Goal: Information Seeking & Learning: Learn about a topic

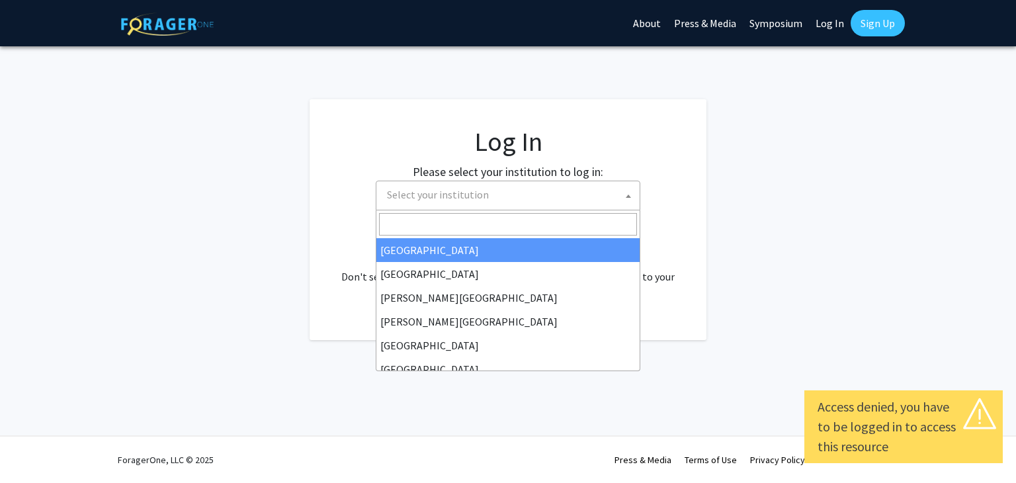
select select
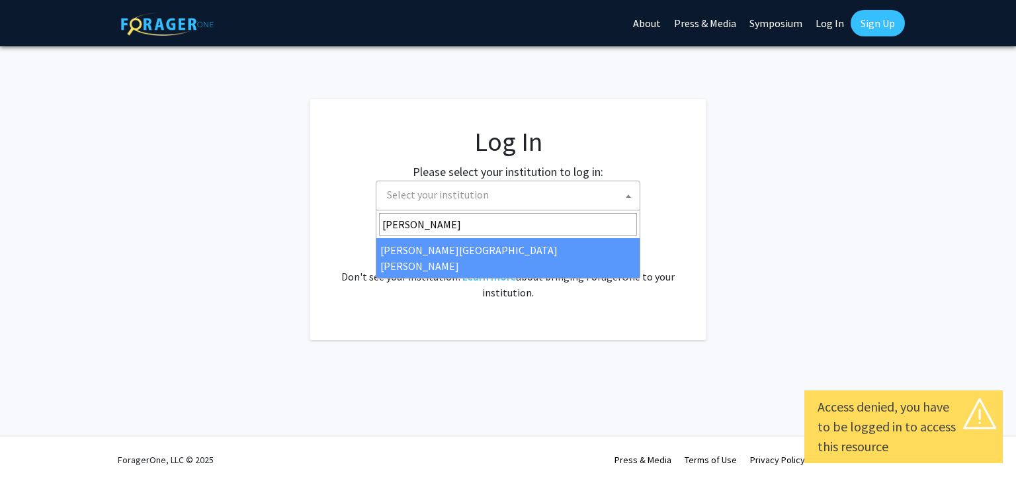
type input "[PERSON_NAME]"
select select "1"
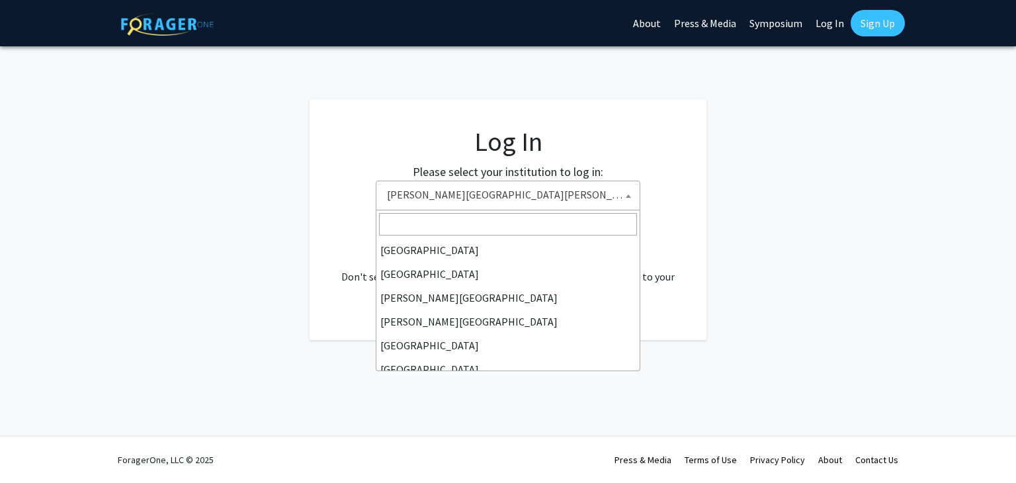
click at [513, 194] on span "[PERSON_NAME][GEOGRAPHIC_DATA][PERSON_NAME]" at bounding box center [510, 194] width 258 height 27
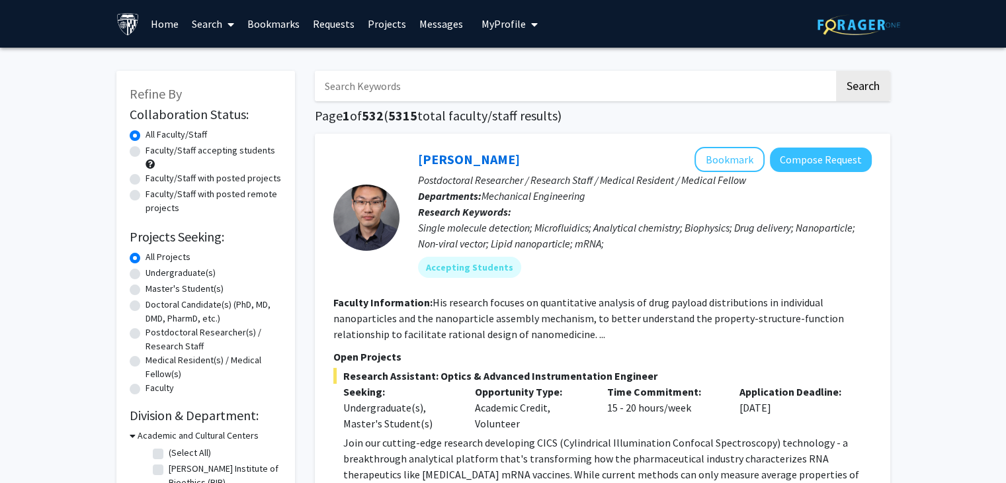
click at [587, 83] on input "Search Keywords" at bounding box center [574, 86] width 519 height 30
type input "p"
type input "epidemiology"
click at [859, 85] on button "Search" at bounding box center [863, 86] width 54 height 30
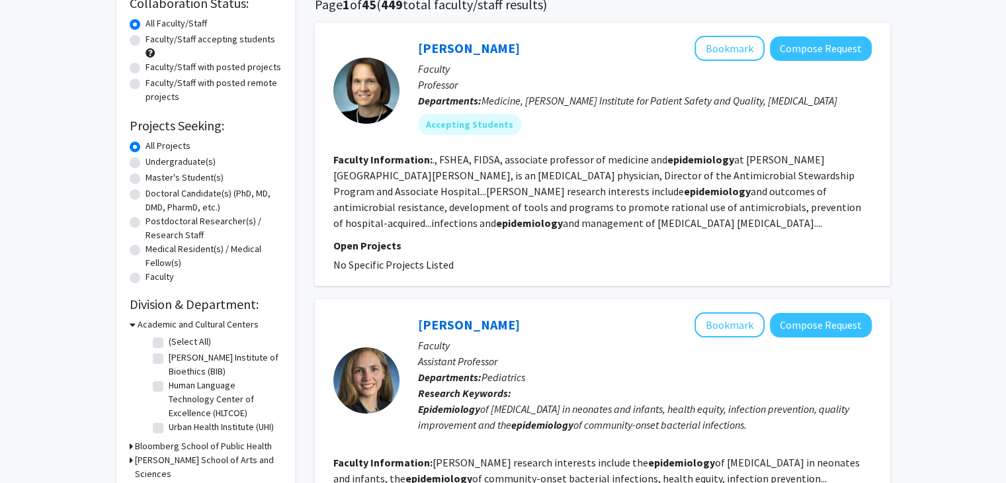
scroll to position [105, 0]
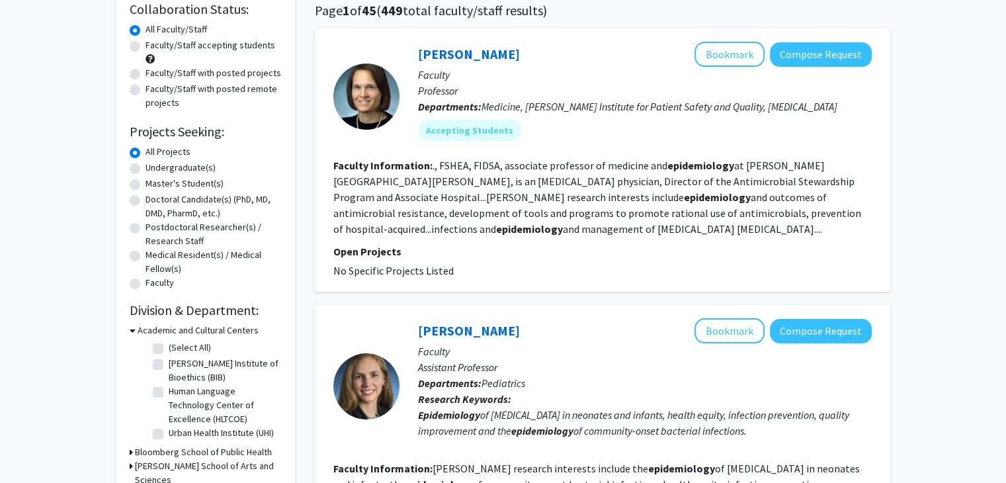
click at [145, 184] on label "Master's Student(s)" at bounding box center [184, 184] width 78 height 14
click at [145, 184] on input "Master's Student(s)" at bounding box center [149, 181] width 9 height 9
radio input "true"
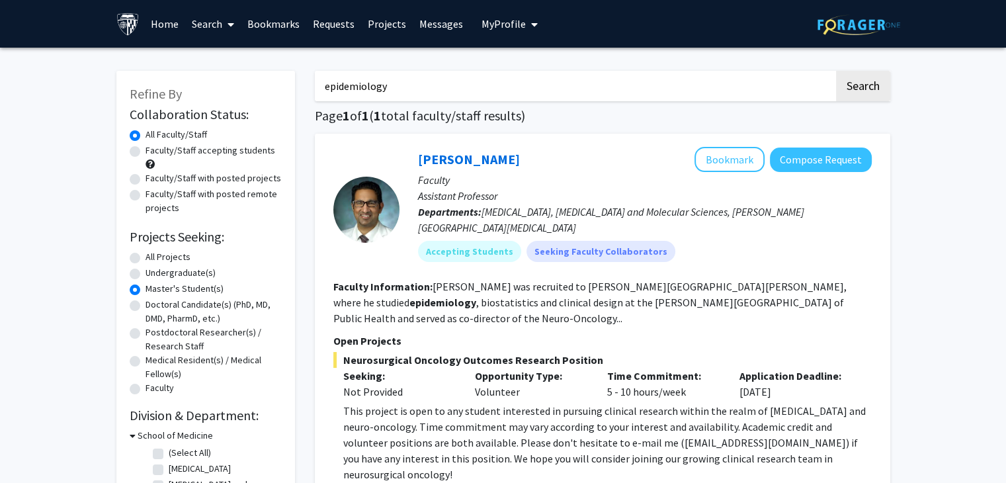
click at [405, 75] on input "epidemiology" at bounding box center [574, 86] width 519 height 30
click at [145, 146] on label "Faculty/Staff accepting students" at bounding box center [210, 150] width 130 height 14
click at [145, 146] on input "Faculty/Staff accepting students" at bounding box center [149, 147] width 9 height 9
radio input "true"
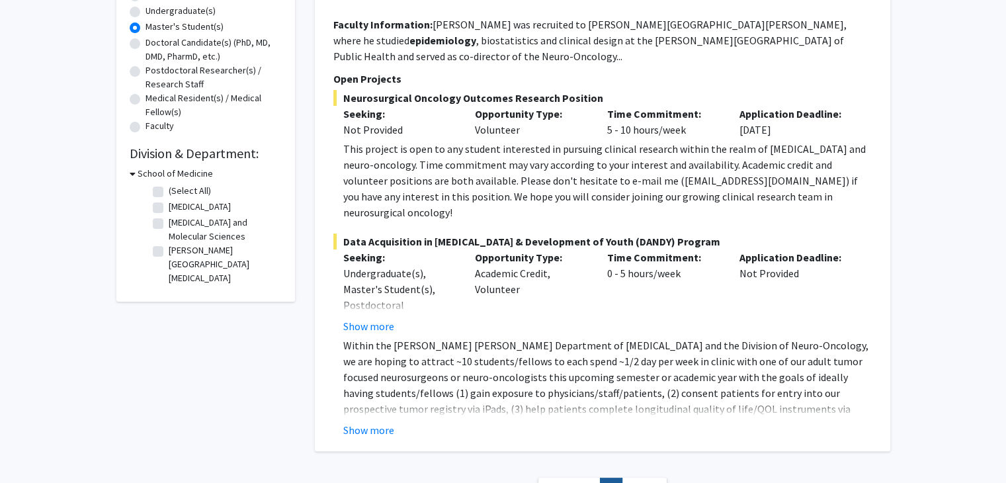
scroll to position [263, 0]
click at [362, 420] on button "Show more" at bounding box center [368, 428] width 51 height 16
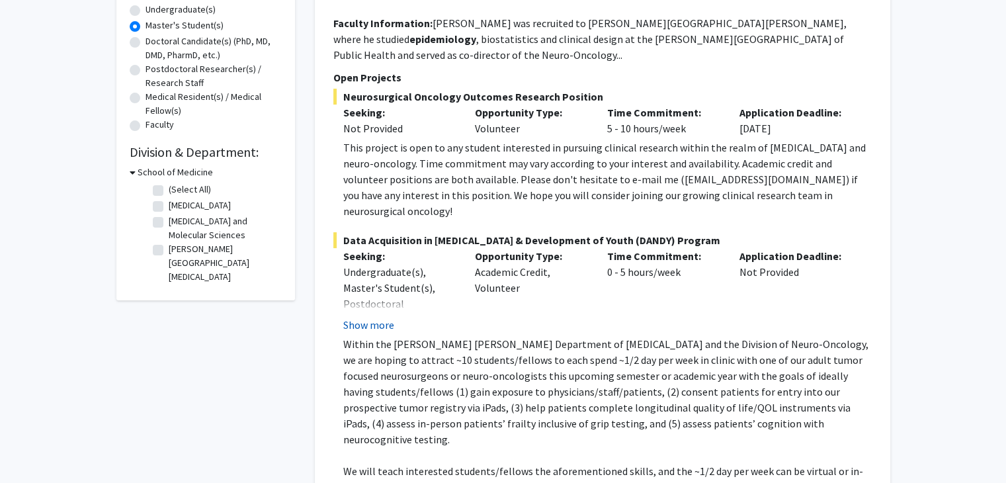
click at [374, 317] on button "Show more" at bounding box center [368, 325] width 51 height 16
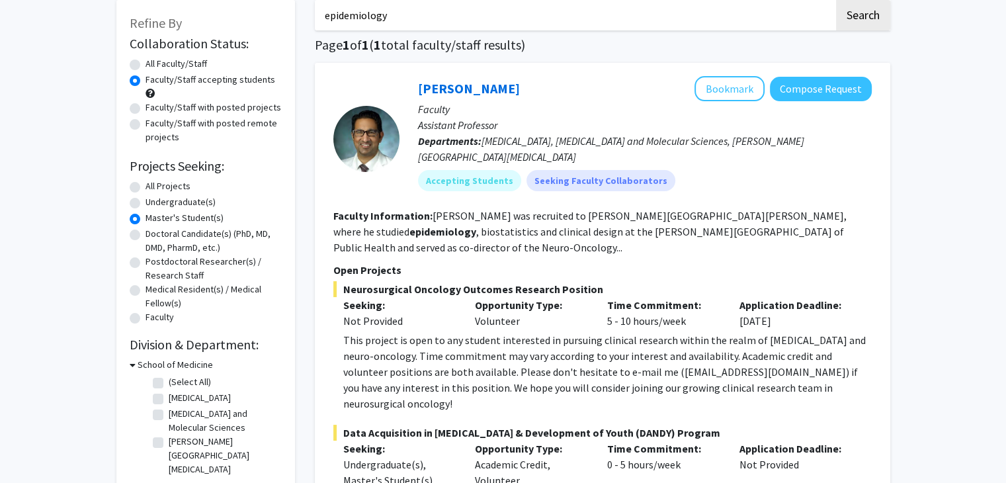
scroll to position [61, 0]
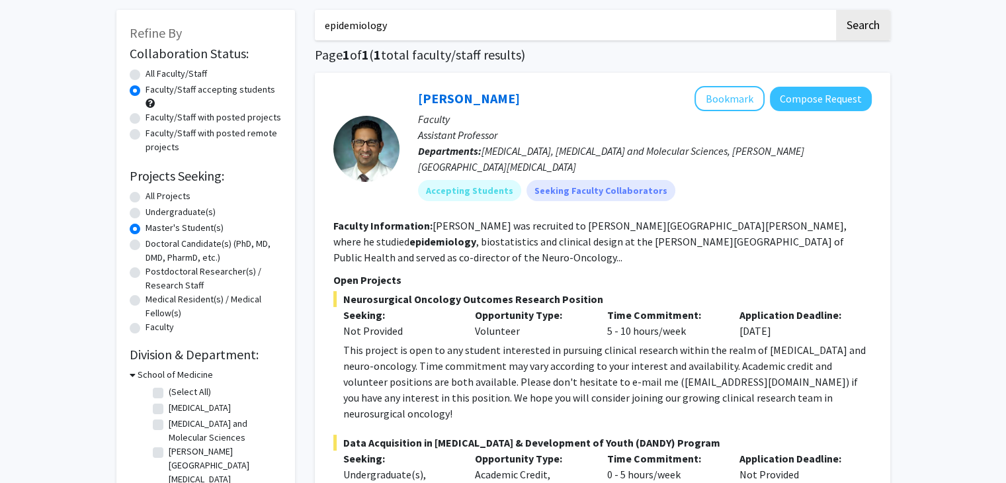
click at [145, 242] on label "Doctoral Candidate(s) (PhD, MD, DMD, PharmD, etc.)" at bounding box center [213, 251] width 136 height 28
click at [145, 242] on input "Doctoral Candidate(s) (PhD, MD, DMD, PharmD, etc.)" at bounding box center [149, 241] width 9 height 9
radio input "true"
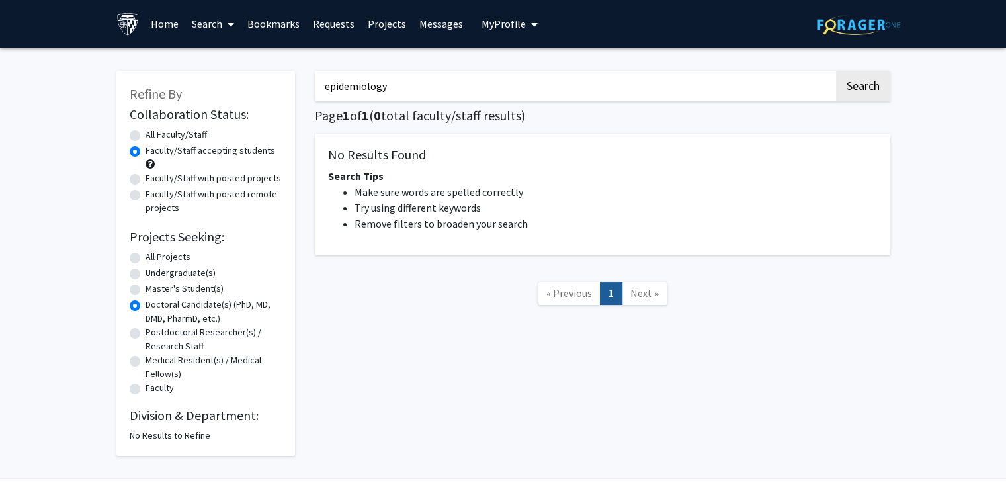
click at [145, 288] on label "Master's Student(s)" at bounding box center [184, 289] width 78 height 14
click at [145, 288] on input "Master's Student(s)" at bounding box center [149, 286] width 9 height 9
radio input "true"
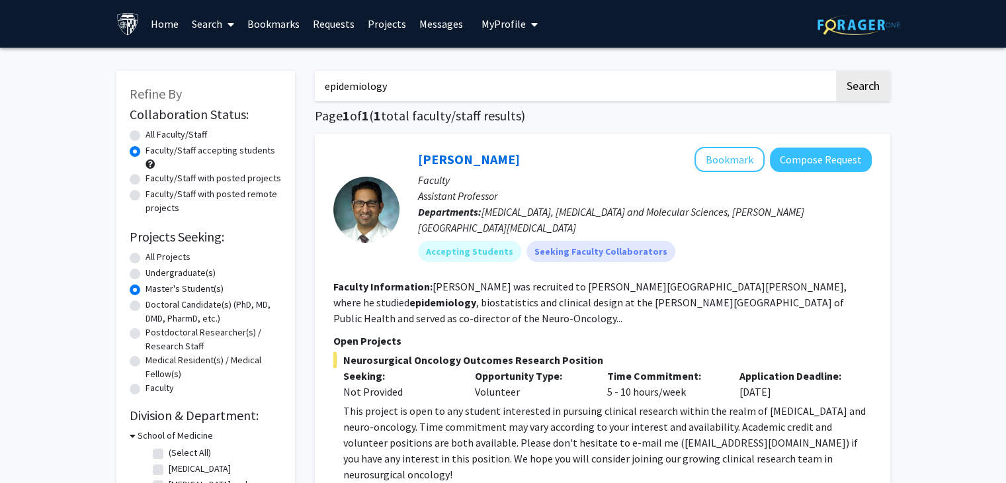
click at [145, 255] on label "All Projects" at bounding box center [167, 257] width 45 height 14
click at [145, 255] on input "All Projects" at bounding box center [149, 254] width 9 height 9
radio input "true"
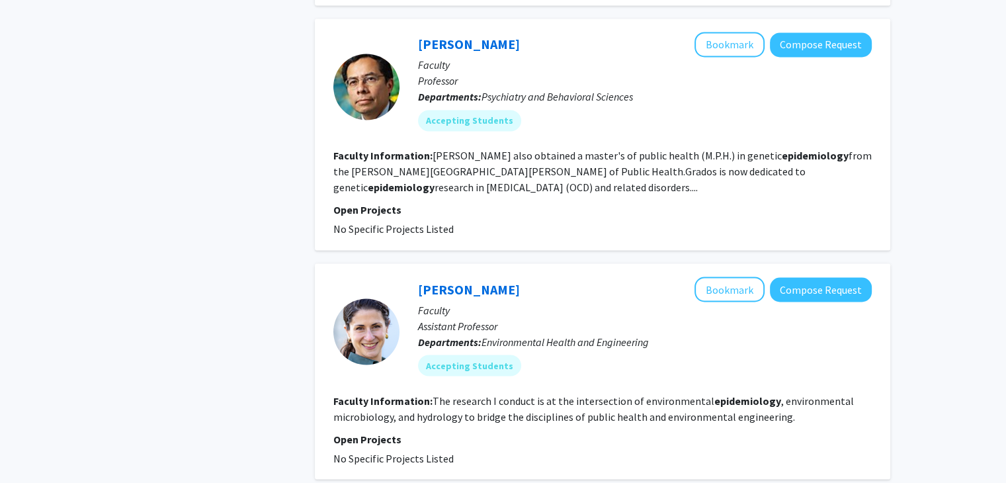
scroll to position [2368, 0]
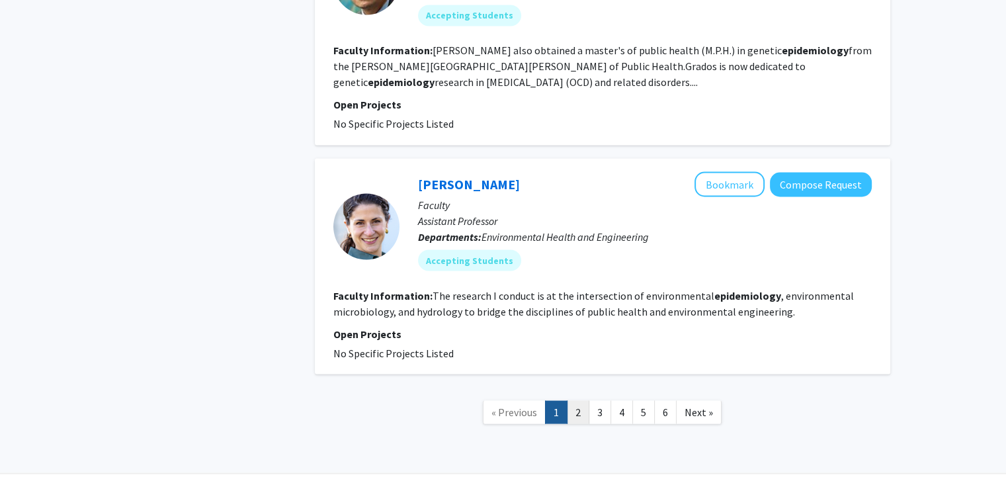
click at [584, 400] on link "2" at bounding box center [578, 411] width 22 height 23
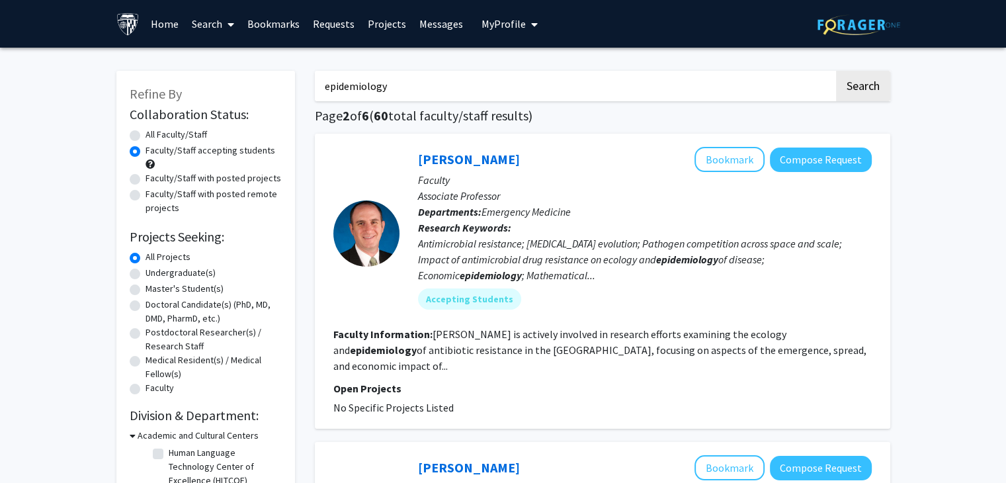
click at [145, 132] on label "All Faculty/Staff" at bounding box center [175, 135] width 61 height 14
click at [145, 132] on input "All Faculty/Staff" at bounding box center [149, 132] width 9 height 9
radio input "true"
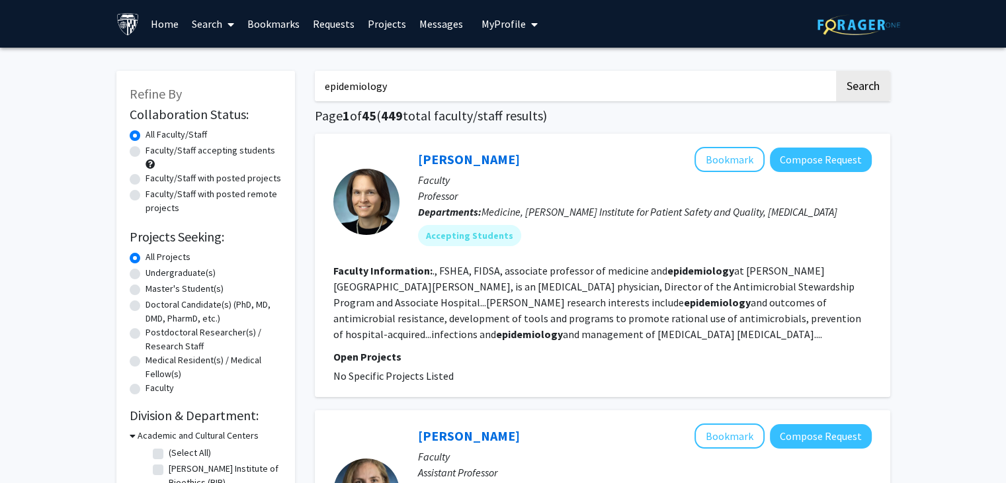
click at [145, 180] on label "Faculty/Staff with posted projects" at bounding box center [213, 178] width 136 height 14
click at [145, 180] on input "Faculty/Staff with posted projects" at bounding box center [149, 175] width 9 height 9
radio input "true"
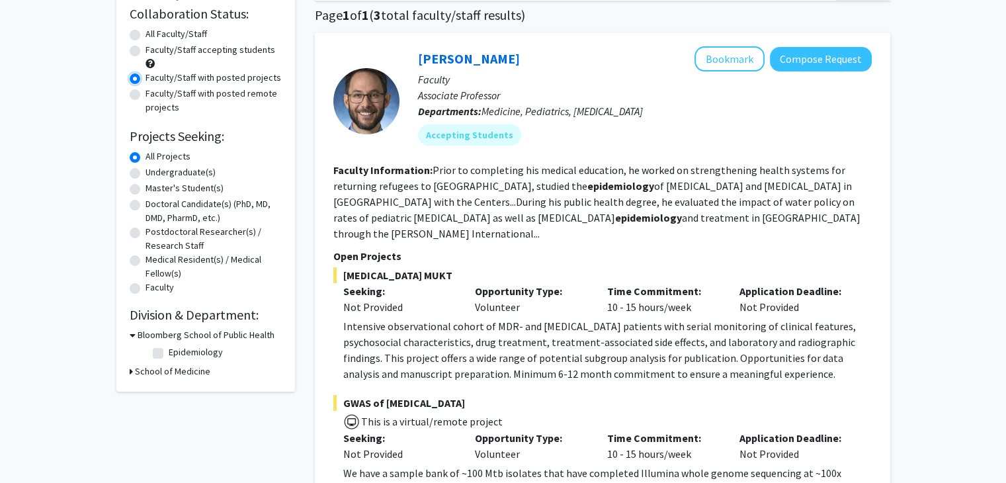
scroll to position [87, 0]
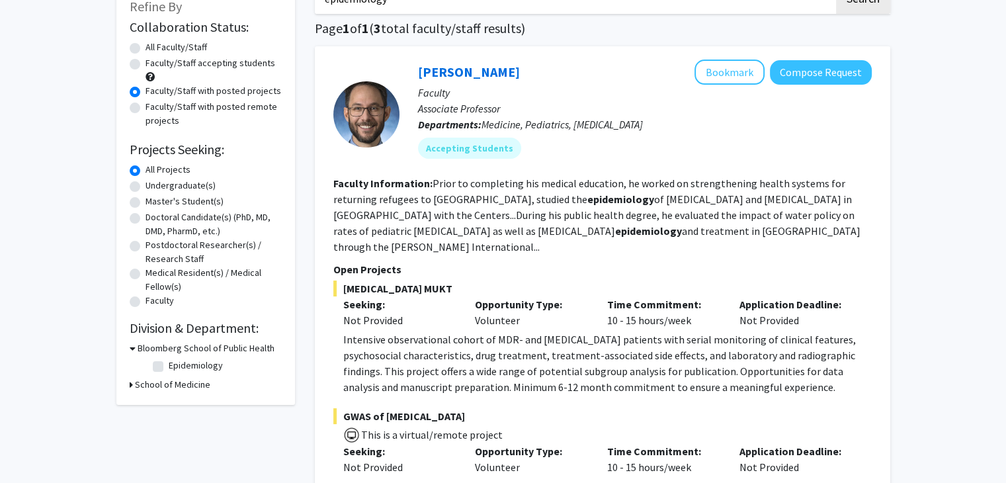
click at [145, 201] on label "Master's Student(s)" at bounding box center [184, 201] width 78 height 14
click at [145, 201] on input "Master's Student(s)" at bounding box center [149, 198] width 9 height 9
radio input "true"
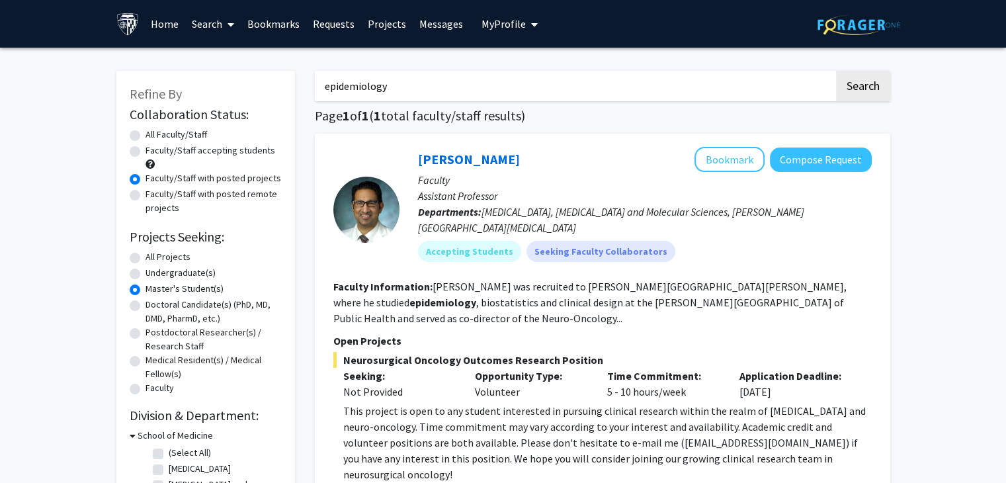
click at [145, 134] on label "All Faculty/Staff" at bounding box center [175, 135] width 61 height 14
click at [145, 134] on input "All Faculty/Staff" at bounding box center [149, 132] width 9 height 9
radio input "true"
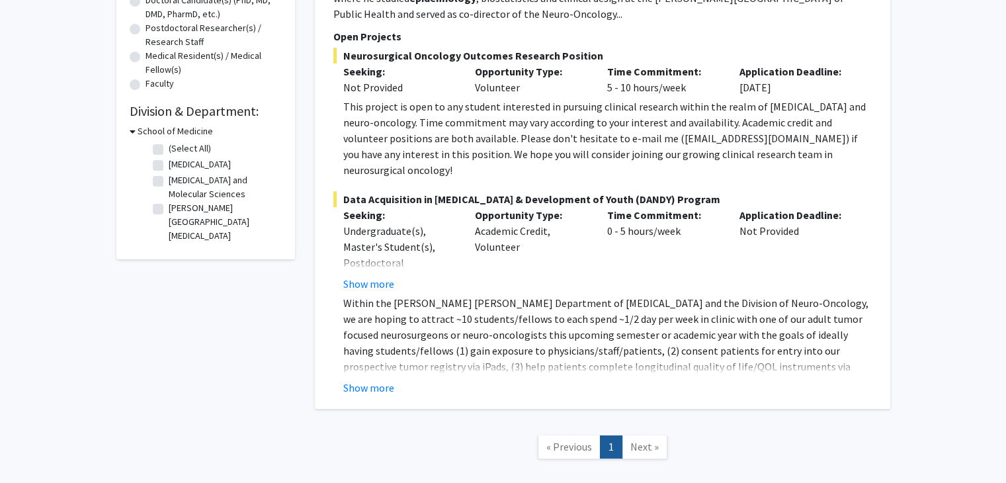
scroll to position [344, 0]
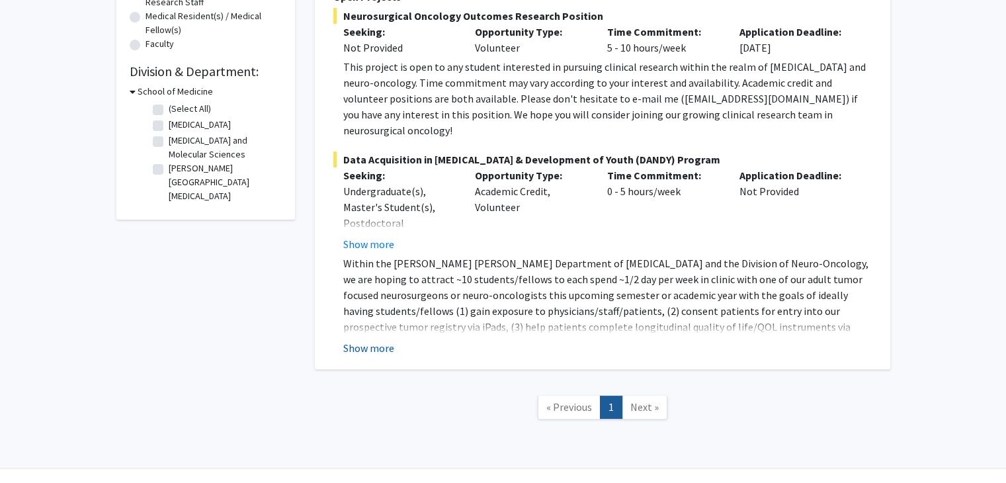
click at [362, 340] on button "Show more" at bounding box center [368, 348] width 51 height 16
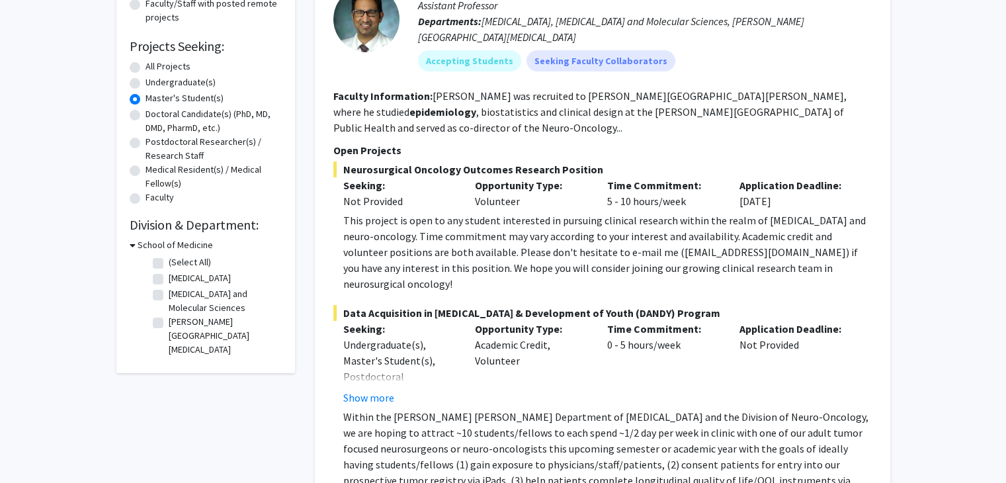
scroll to position [0, 0]
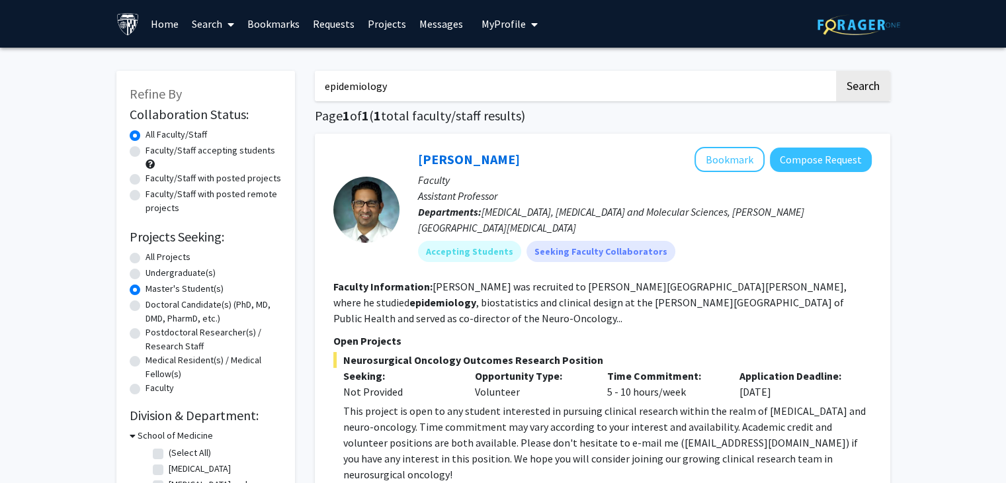
click at [526, 24] on span "My profile dropdown to access profile and logout" at bounding box center [532, 24] width 12 height 46
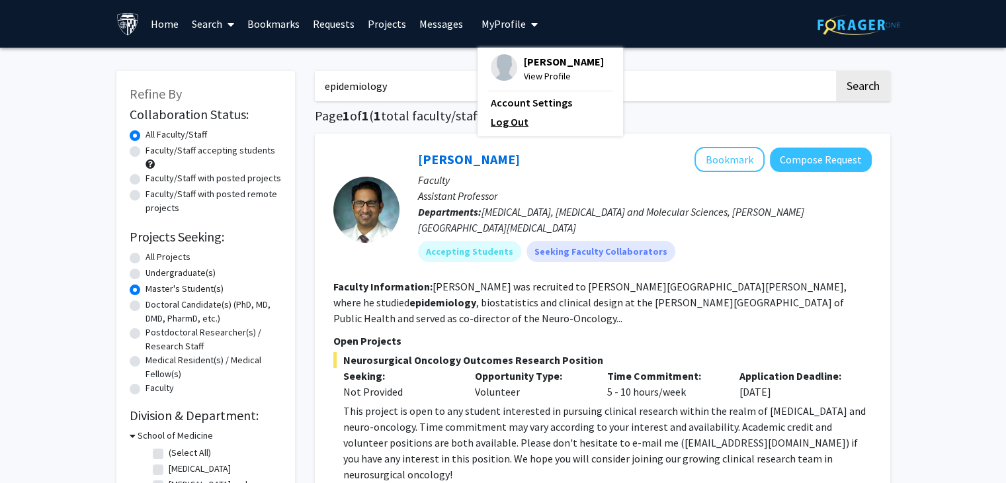
click at [495, 117] on link "Log Out" at bounding box center [550, 122] width 119 height 16
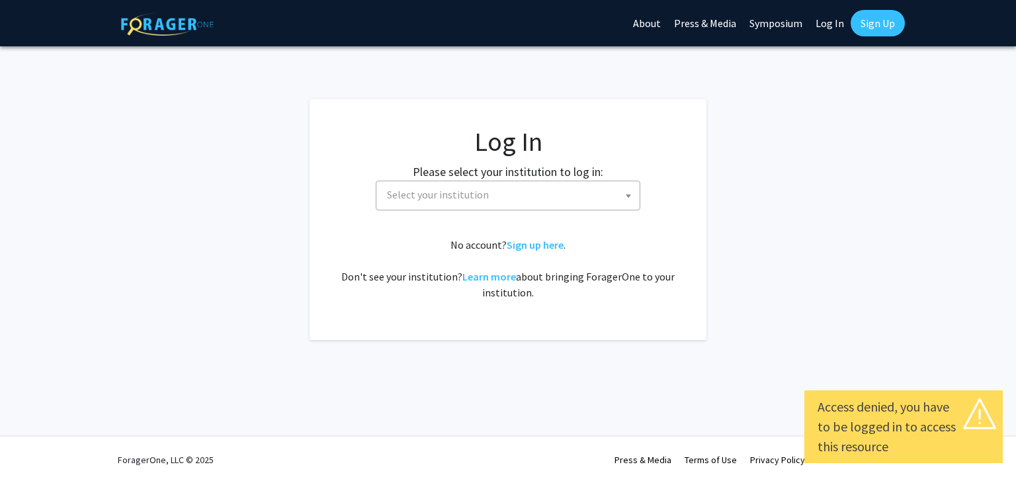
select select
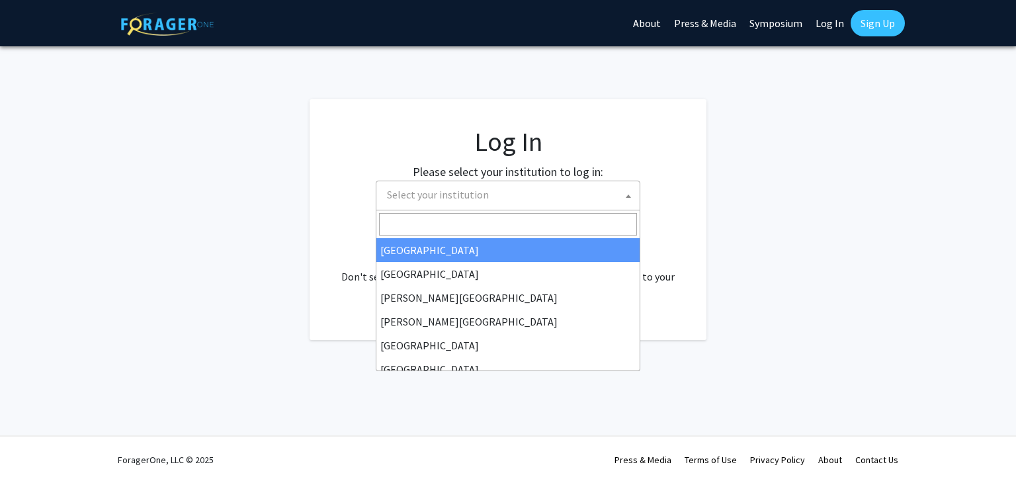
click at [530, 194] on span "Select your institution" at bounding box center [510, 194] width 258 height 27
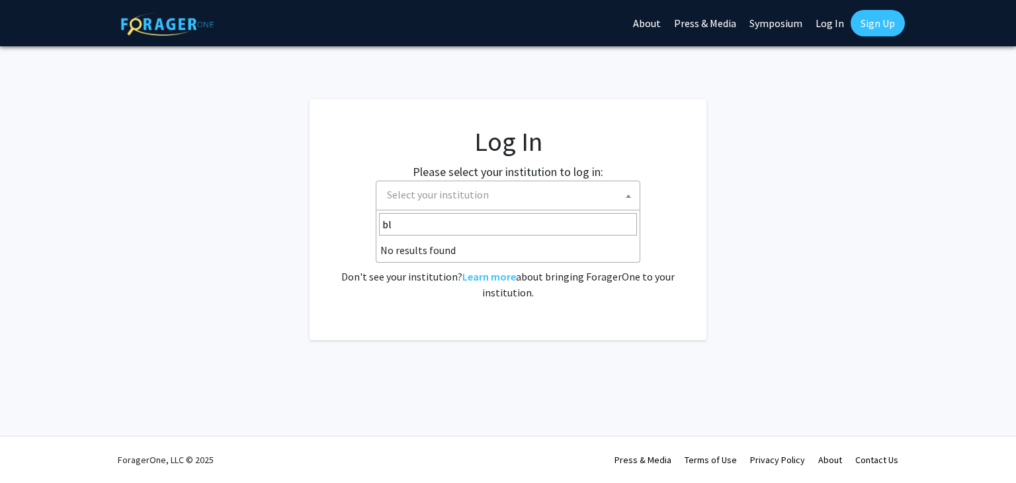
type input "b"
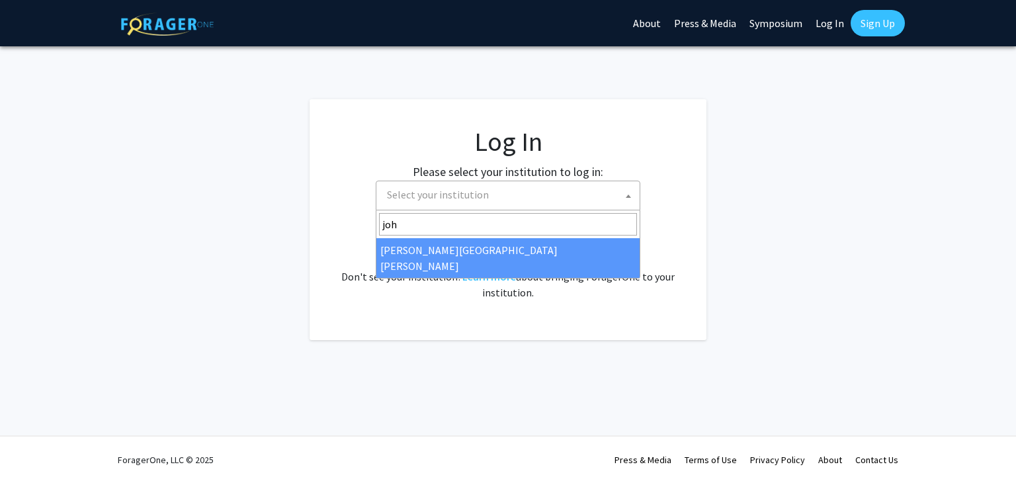
type input "joh"
select select "1"
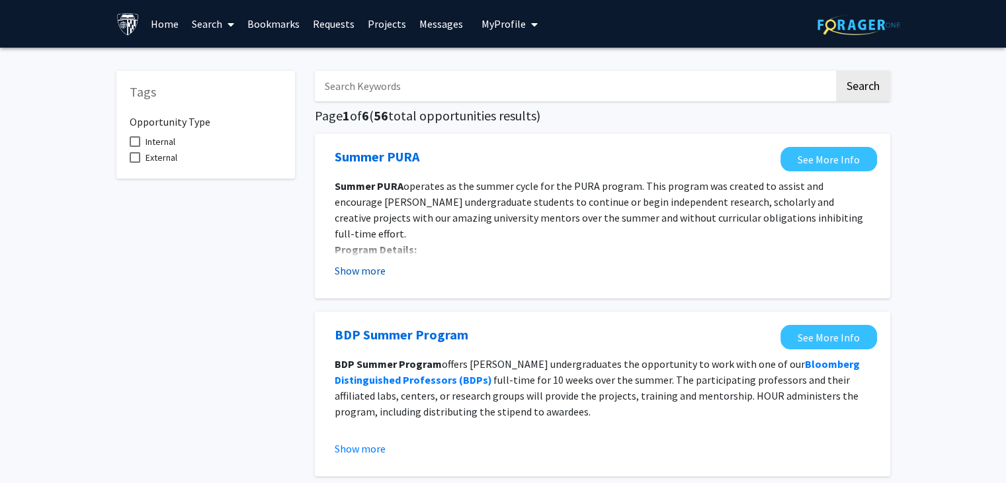
click at [356, 275] on button "Show more" at bounding box center [360, 270] width 51 height 16
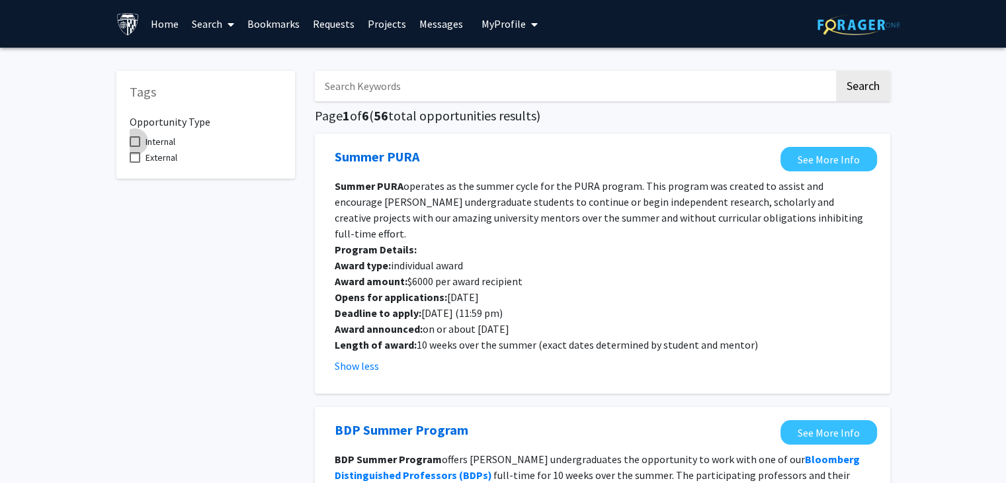
click at [134, 138] on span at bounding box center [135, 141] width 11 height 11
click at [134, 147] on input "Internal" at bounding box center [134, 147] width 1 height 1
checkbox input "true"
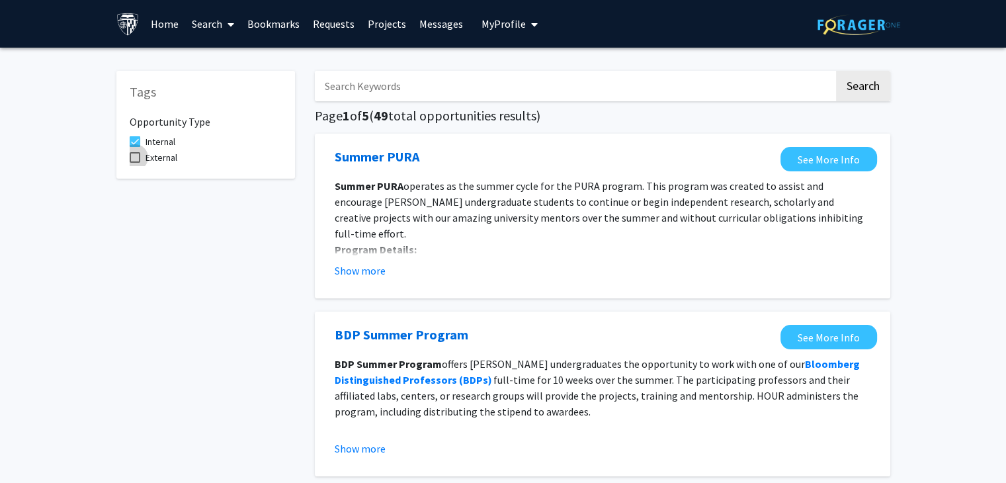
click at [137, 161] on span at bounding box center [135, 157] width 11 height 11
click at [135, 163] on input "External" at bounding box center [134, 163] width 1 height 1
checkbox input "true"
click at [136, 137] on span at bounding box center [135, 141] width 11 height 11
click at [135, 147] on input "Internal" at bounding box center [134, 147] width 1 height 1
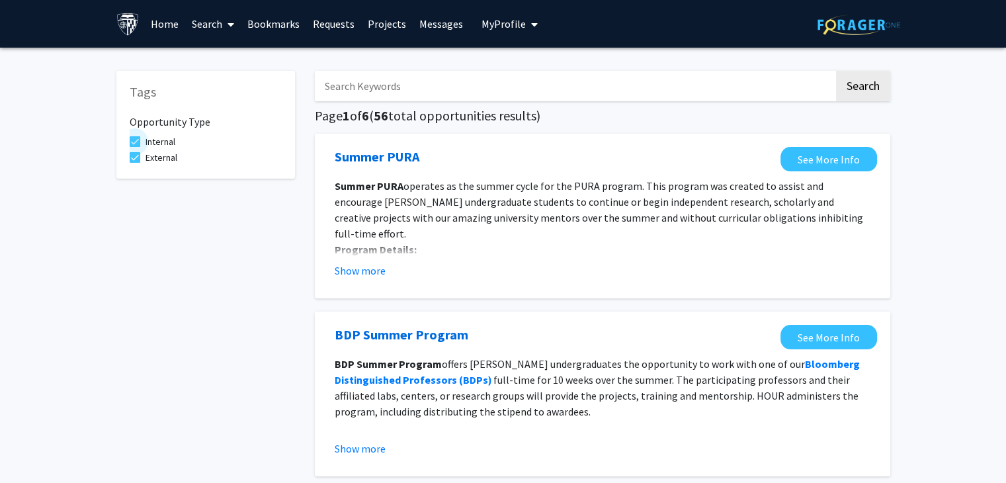
checkbox input "false"
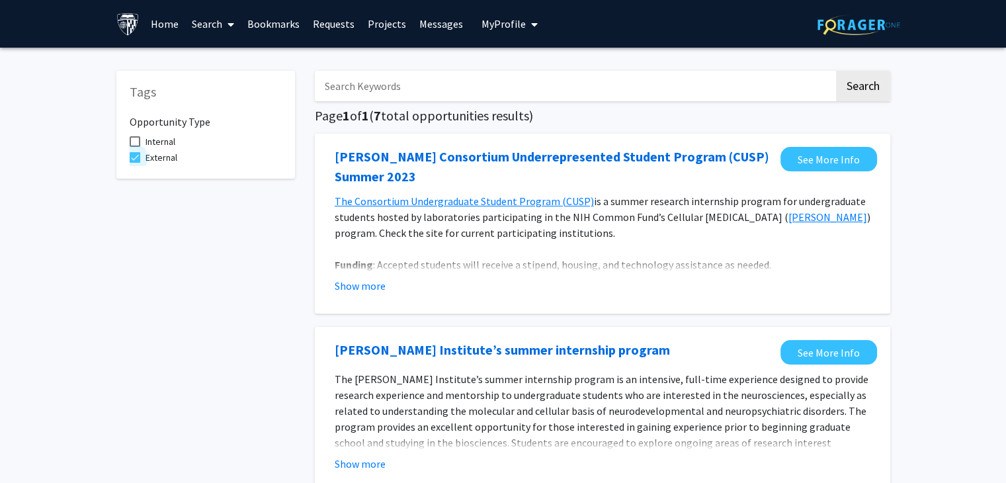
click at [132, 155] on span at bounding box center [135, 157] width 11 height 11
click at [134, 163] on input "External" at bounding box center [134, 163] width 1 height 1
checkbox input "false"
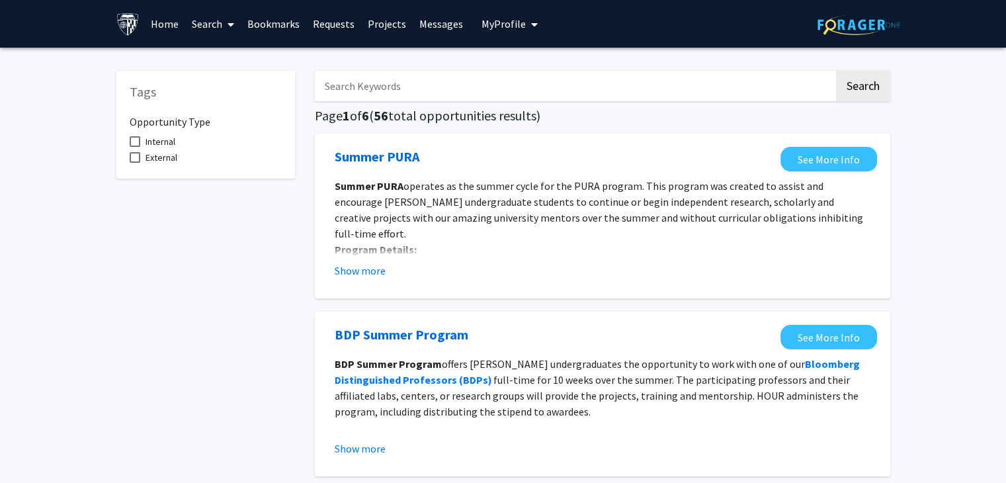
click at [279, 26] on link "Bookmarks" at bounding box center [273, 24] width 65 height 46
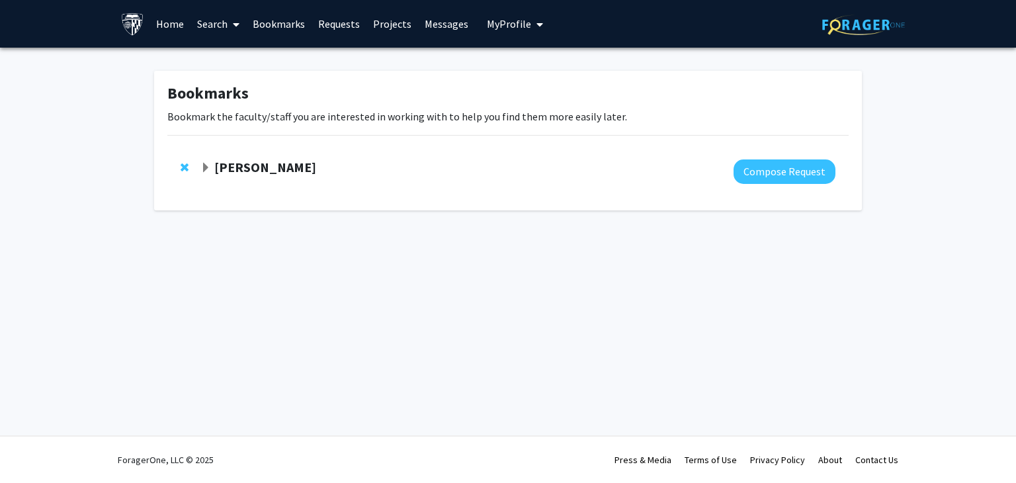
click at [231, 168] on strong "Bunmi Ogungbe" at bounding box center [265, 167] width 102 height 17
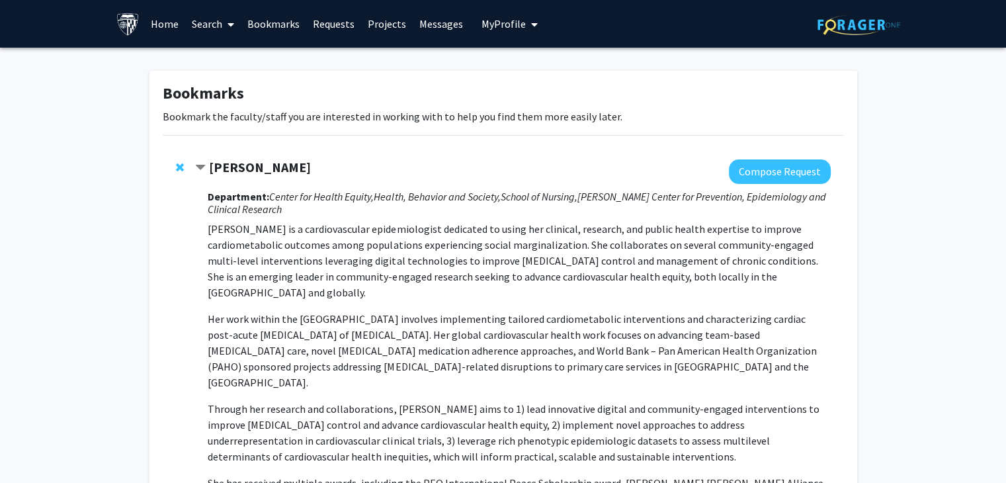
click at [526, 30] on span "My profile dropdown to access profile and logout" at bounding box center [532, 24] width 12 height 46
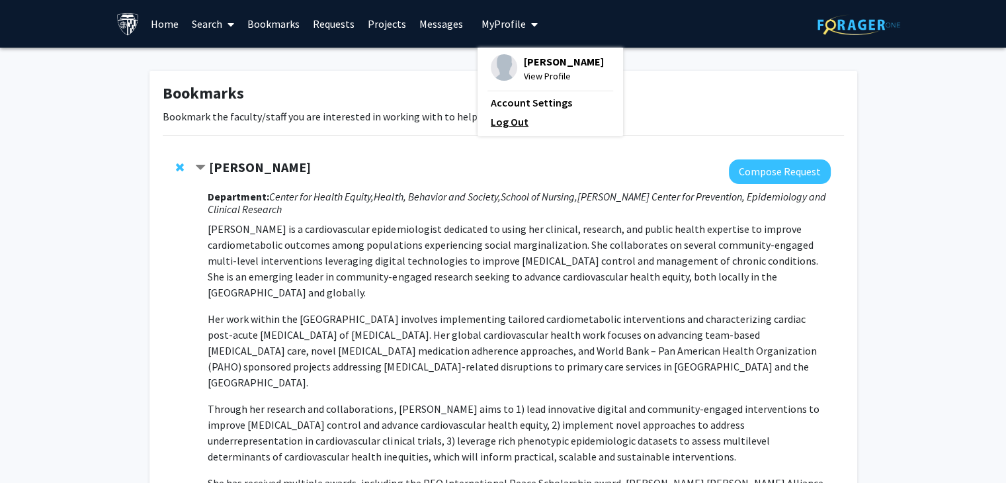
click at [496, 128] on link "Log Out" at bounding box center [550, 122] width 119 height 16
